Goal: Task Accomplishment & Management: Manage account settings

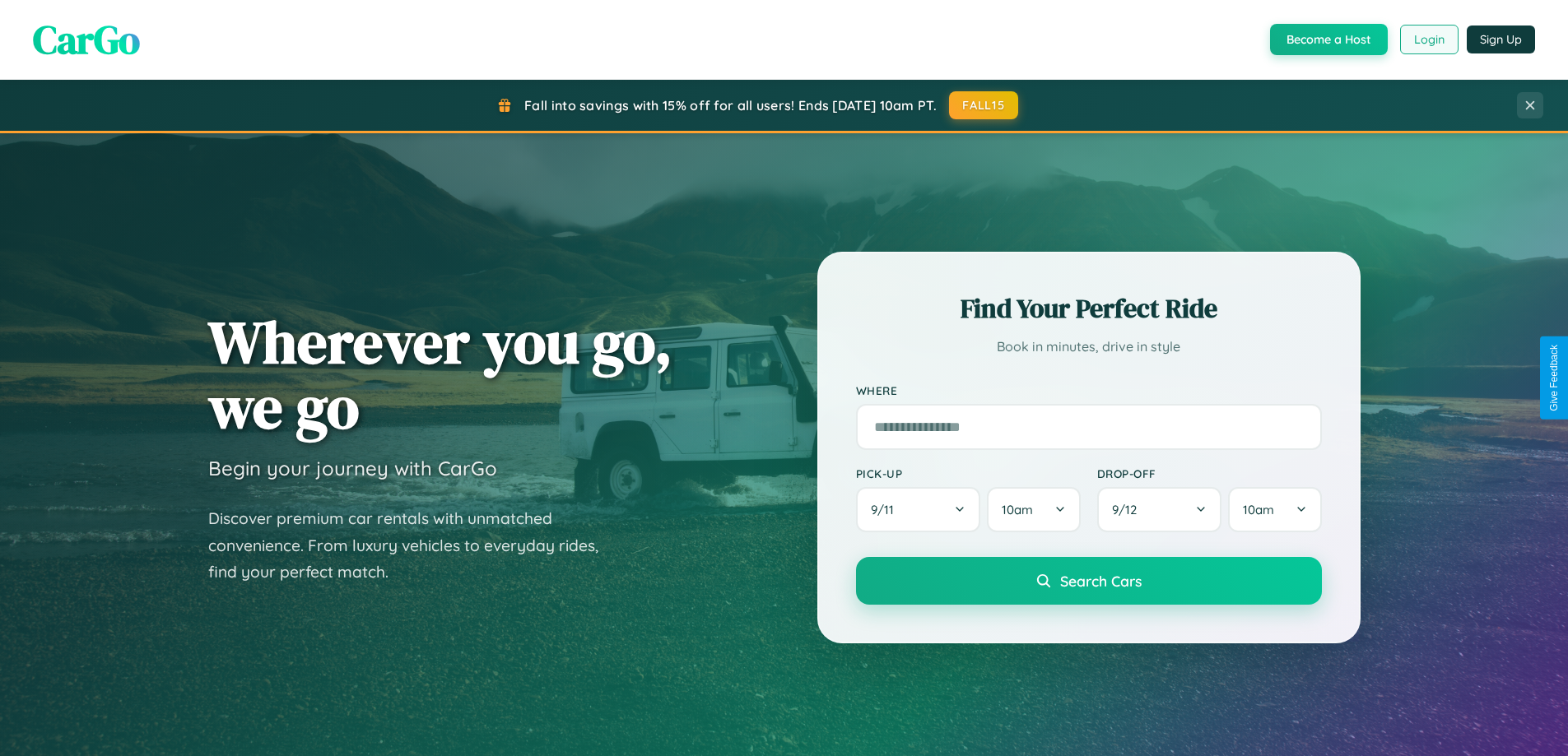
click at [1428, 39] on button "Login" at bounding box center [1429, 39] width 58 height 30
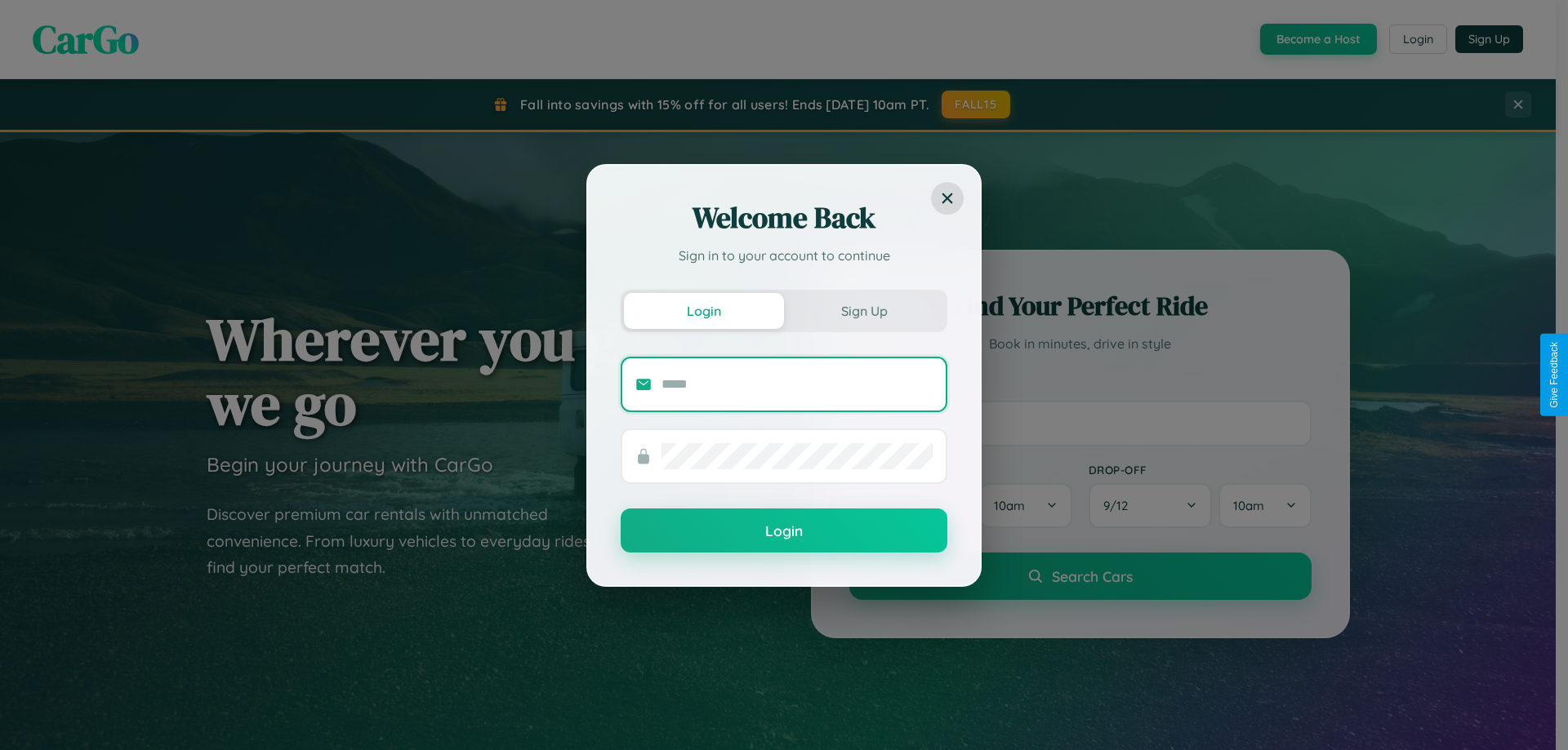
click at [797, 384] on input "text" at bounding box center [797, 384] width 271 height 26
type input "**********"
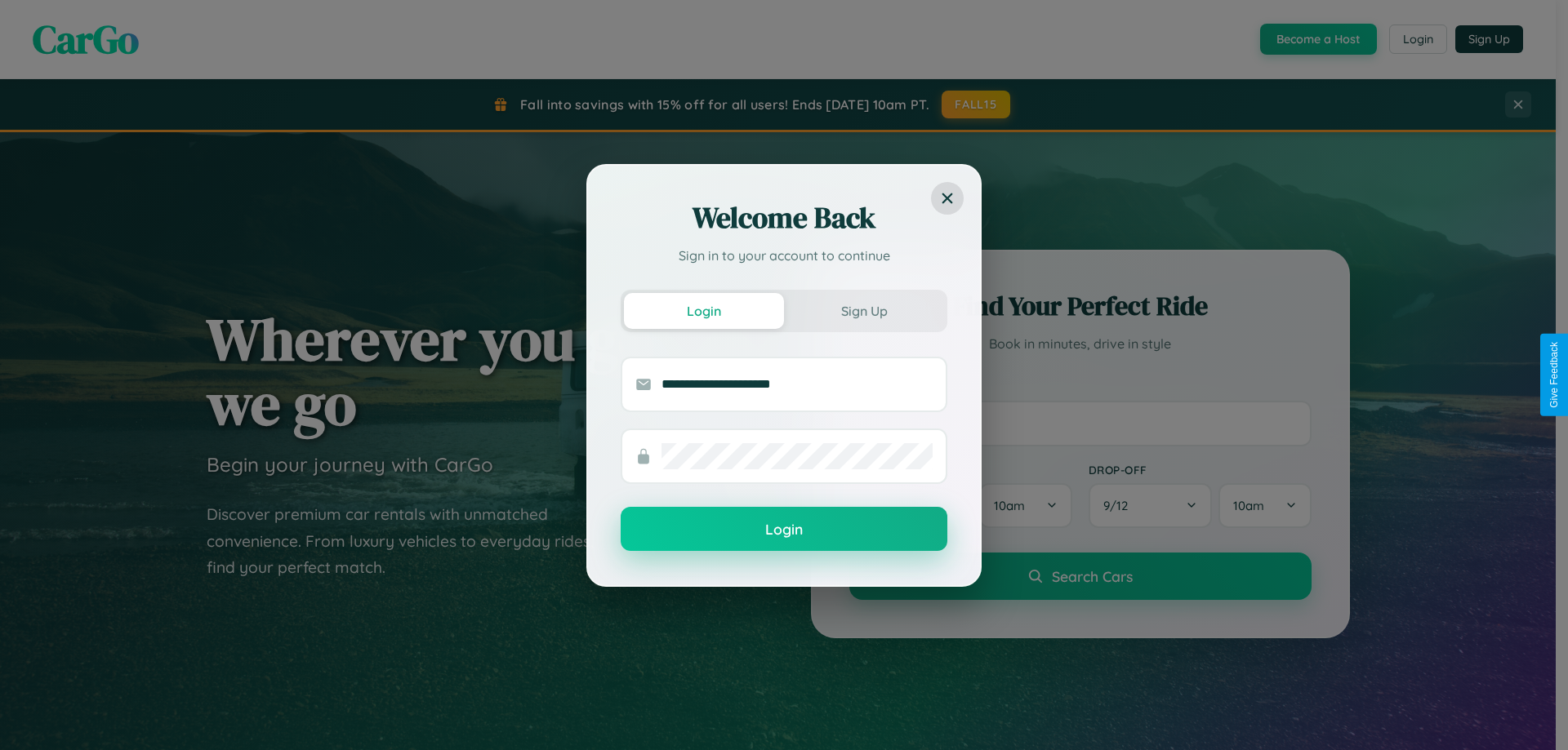
click at [784, 530] on button "Login" at bounding box center [784, 529] width 327 height 44
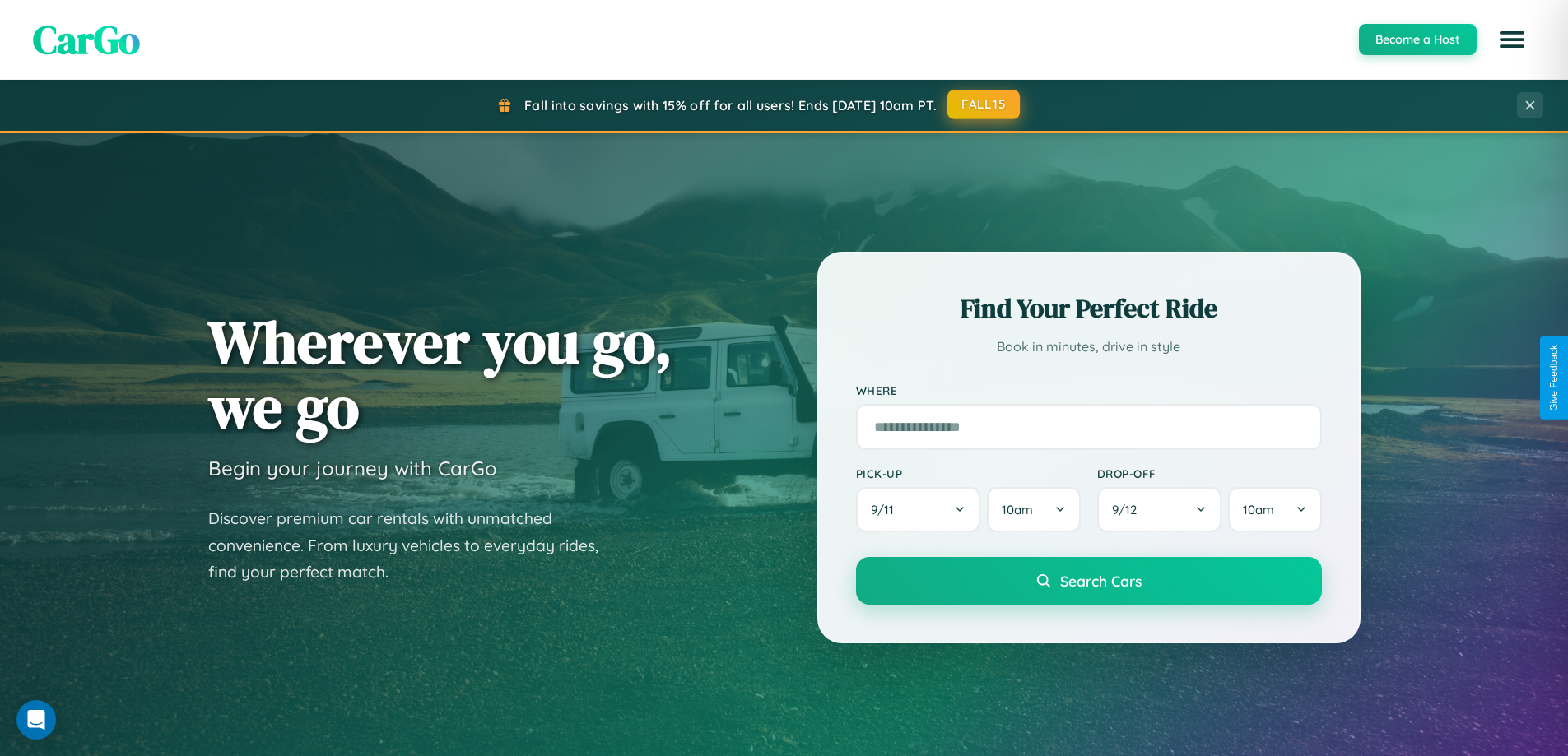
click at [985, 105] on button "FALL15" at bounding box center [983, 104] width 73 height 30
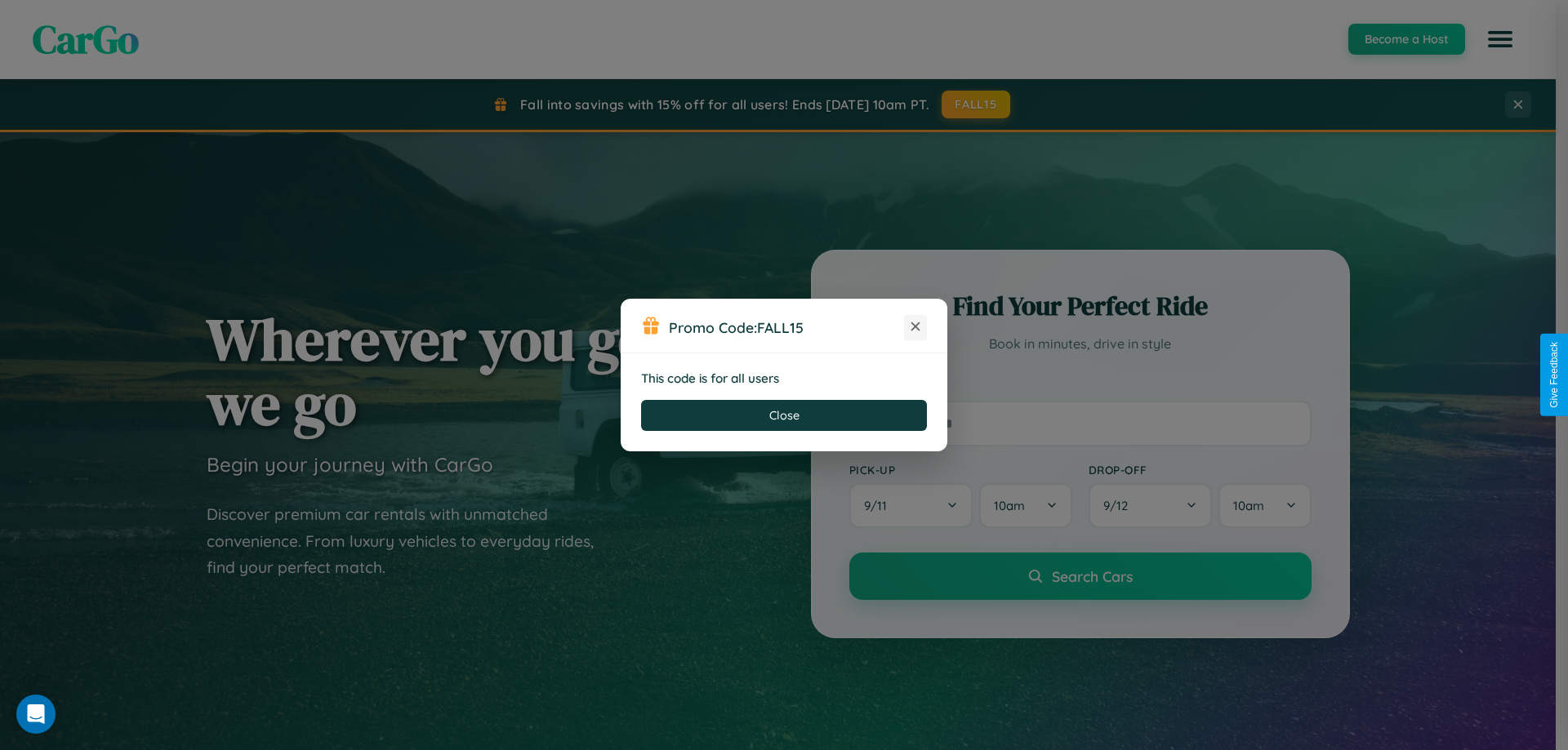
click at [916, 327] on icon at bounding box center [915, 326] width 16 height 16
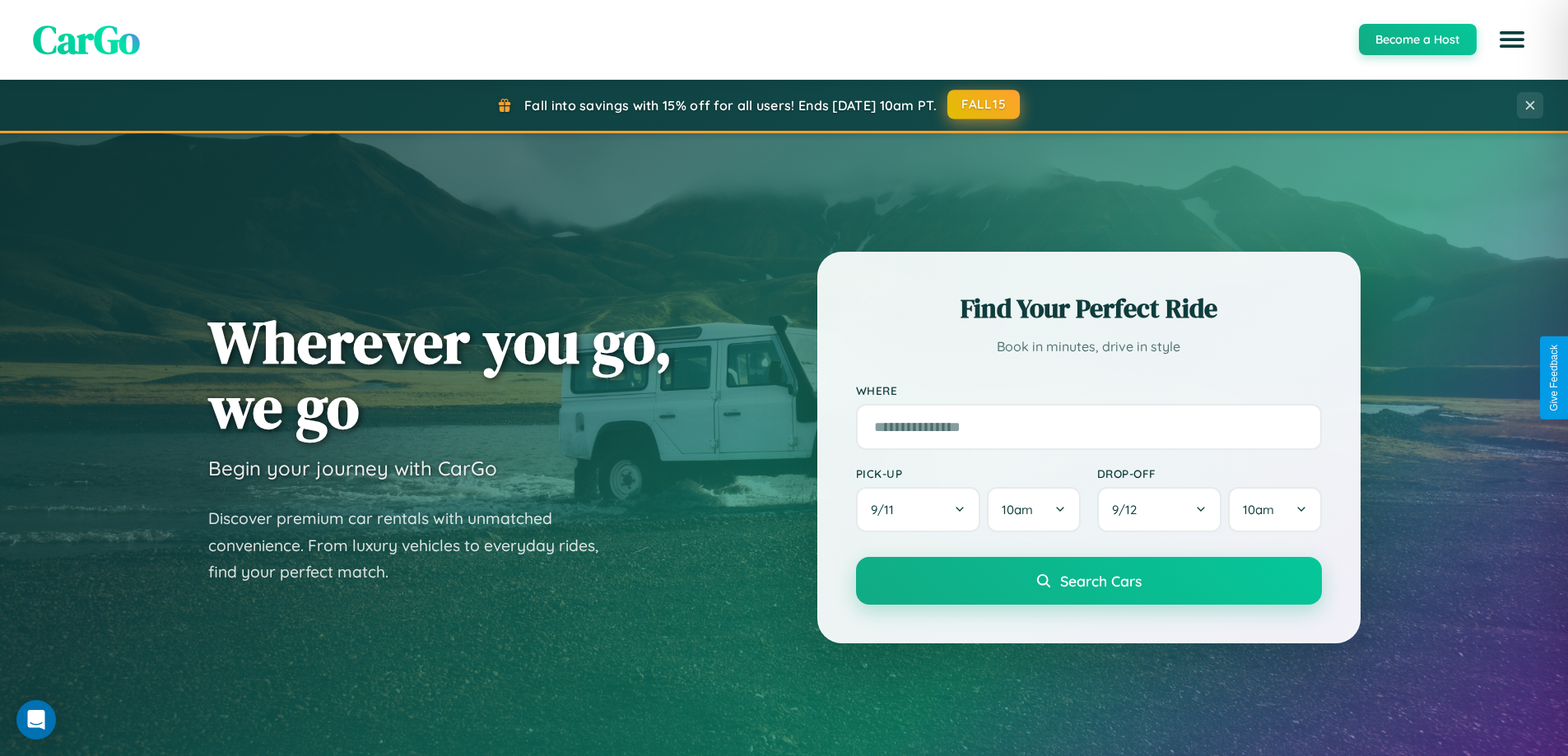
click at [985, 104] on button "FALL15" at bounding box center [983, 104] width 73 height 30
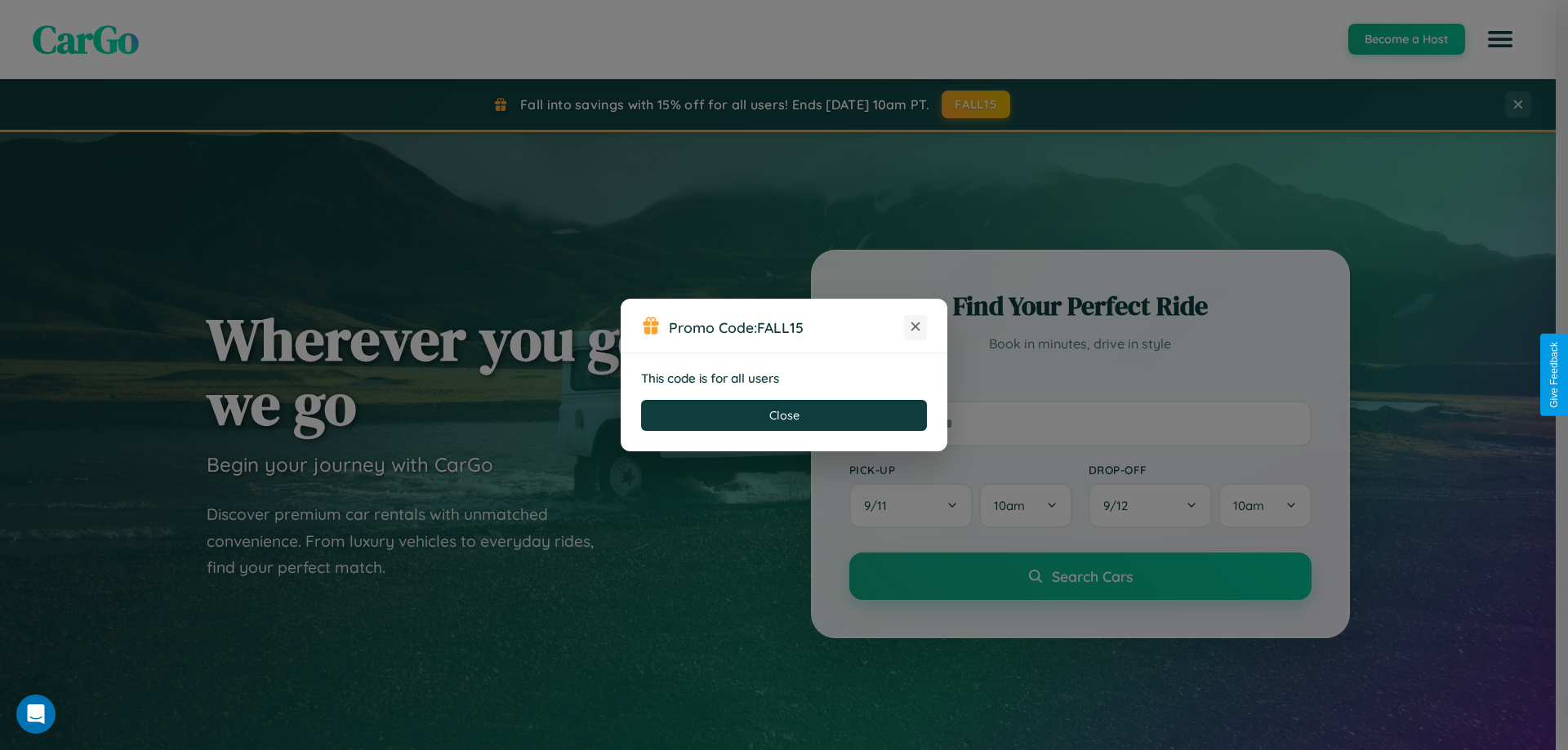
click at [916, 327] on icon at bounding box center [915, 326] width 16 height 16
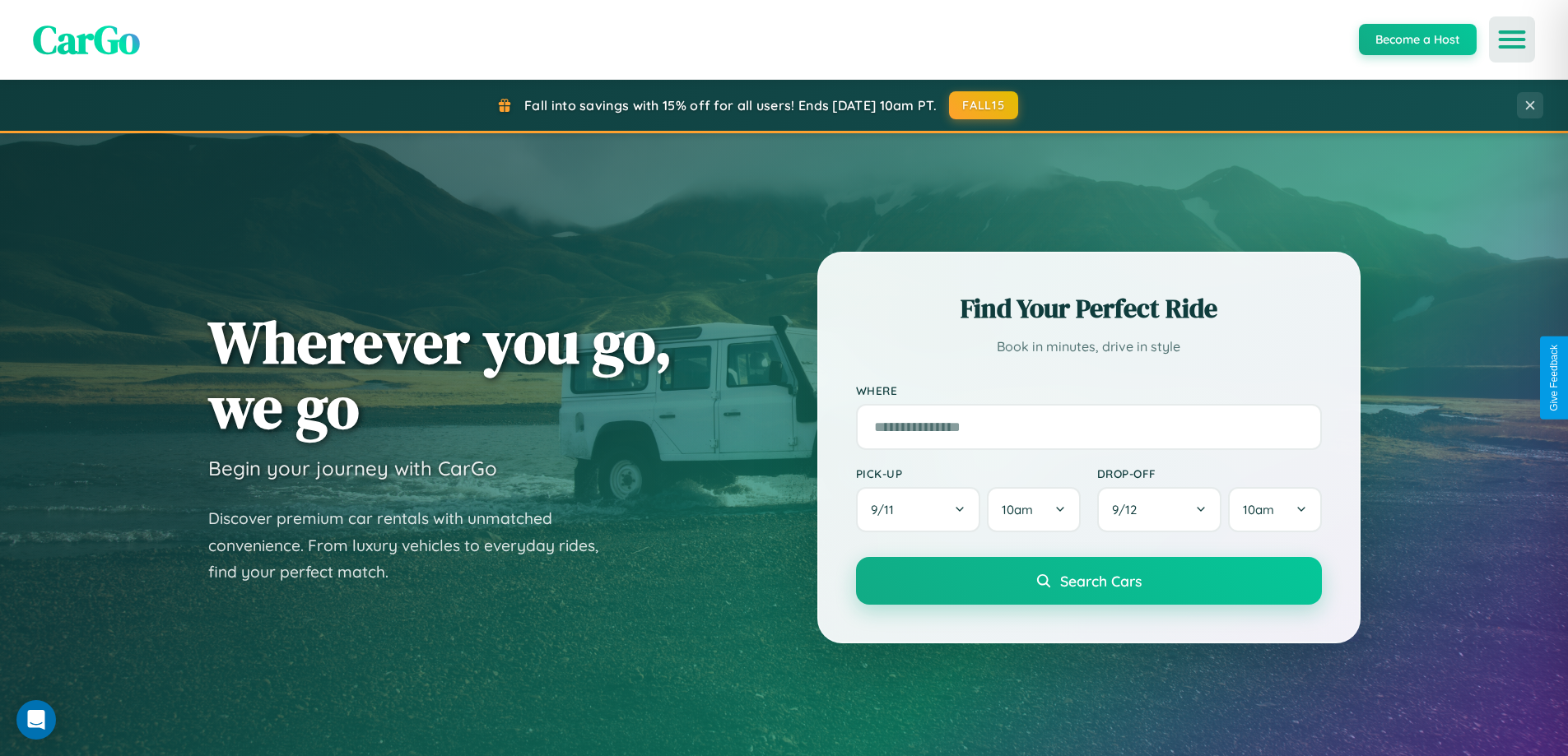
click at [1512, 39] on icon "Open menu" at bounding box center [1512, 39] width 24 height 15
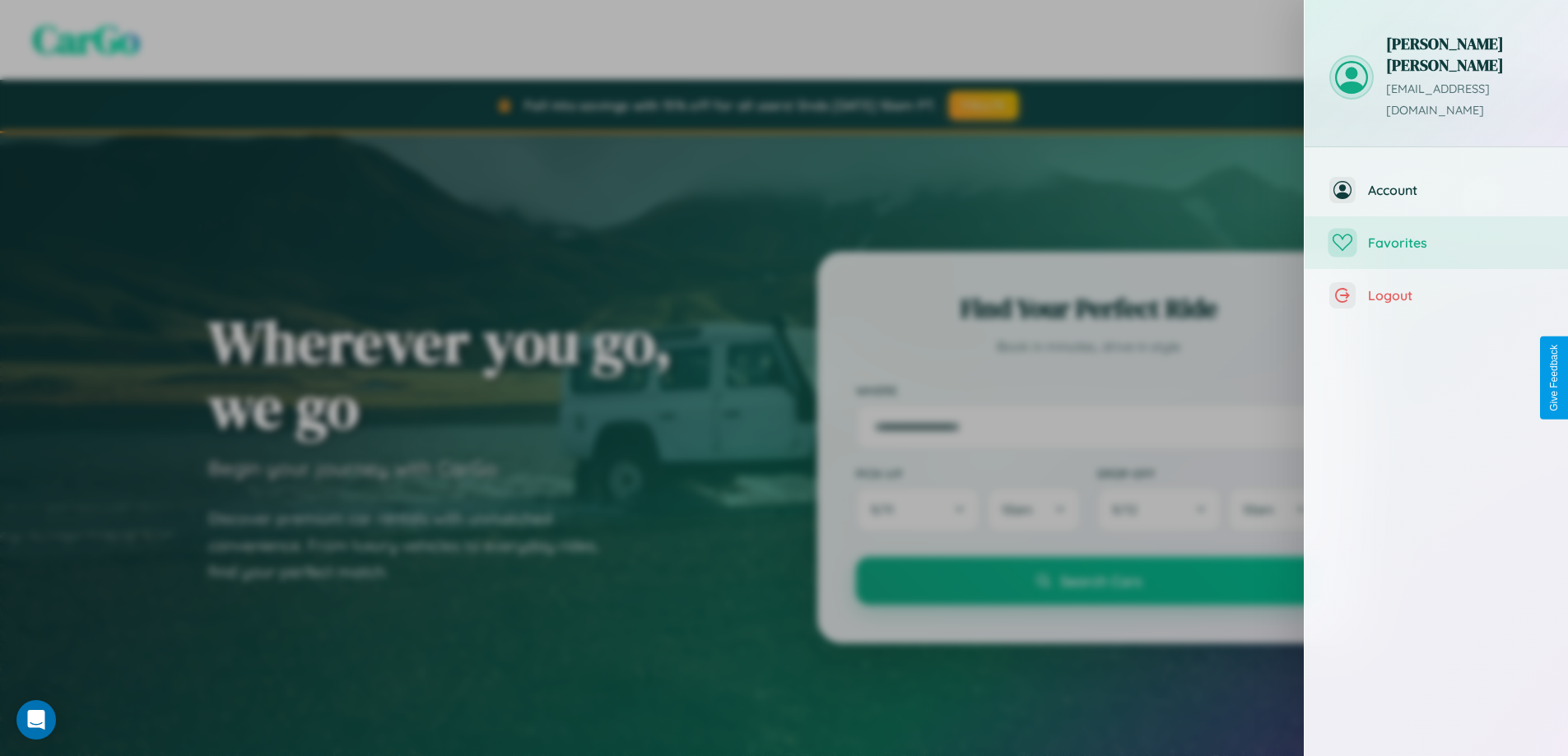
click at [1436, 235] on span "Favorites" at bounding box center [1456, 242] width 176 height 16
